Goal: Information Seeking & Learning: Learn about a topic

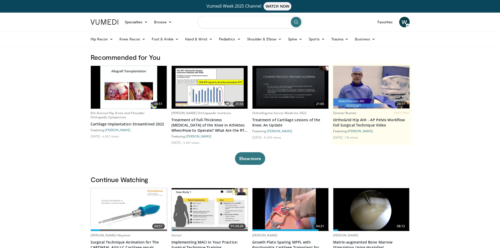
click at [235, 22] on input "Search topics, interventions" at bounding box center [250, 22] width 105 height 13
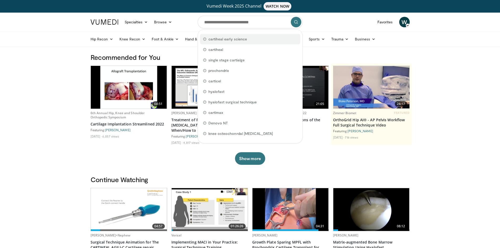
click at [238, 37] on span "cartiheal early science" at bounding box center [227, 38] width 39 height 5
type input "**********"
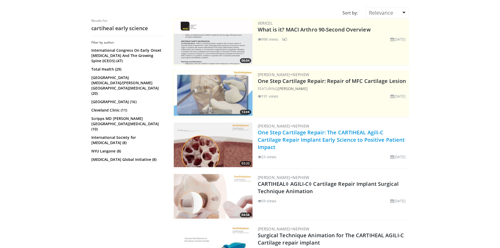
scroll to position [52, 0]
click at [301, 137] on link "One Step Cartilage Repair: The CARTIHEAL Agili-C Cartilage Repair Implant Early…" at bounding box center [331, 140] width 147 height 22
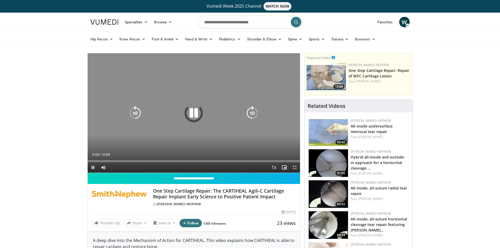
click at [197, 114] on icon "Video Player" at bounding box center [193, 113] width 15 height 15
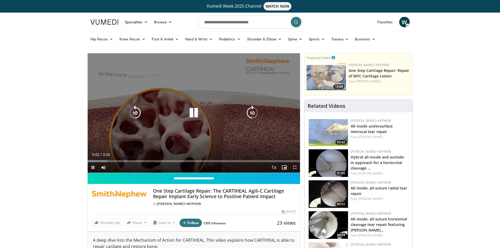
click at [198, 114] on icon "Video Player" at bounding box center [193, 113] width 15 height 15
